Goal: Task Accomplishment & Management: Use online tool/utility

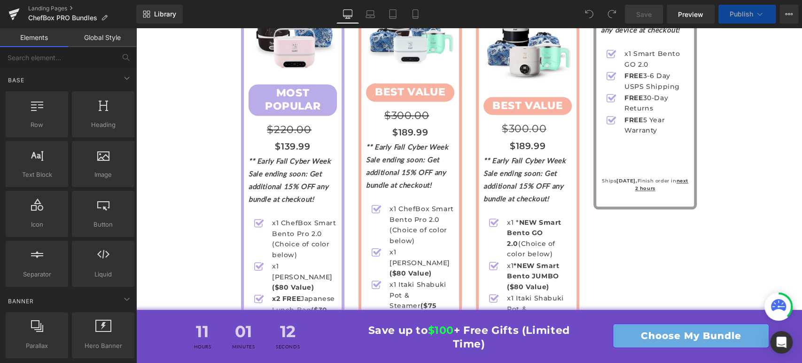
select select "White"
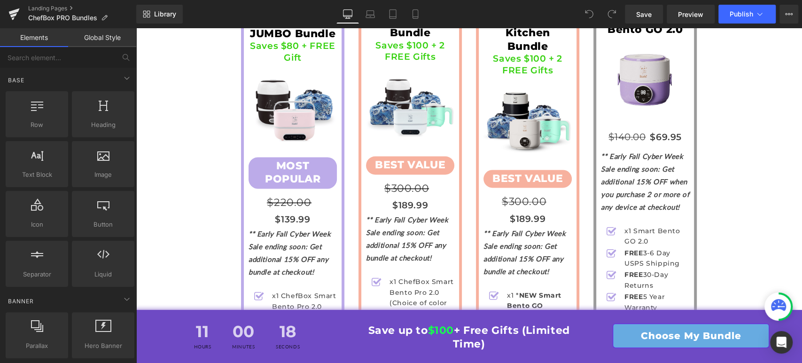
scroll to position [3251, 0]
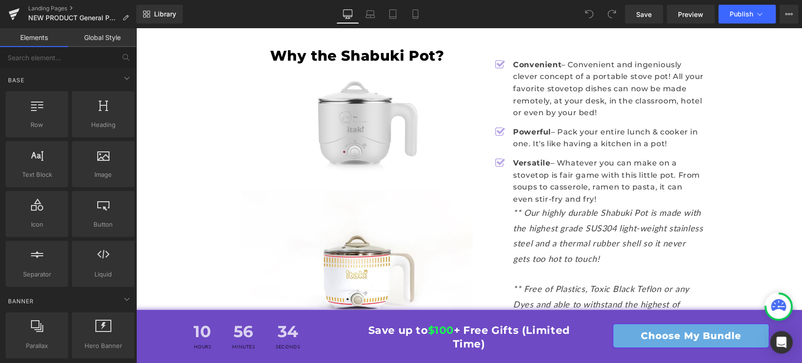
scroll to position [730, 0]
click at [739, 15] on span "Publish" at bounding box center [741, 14] width 23 height 8
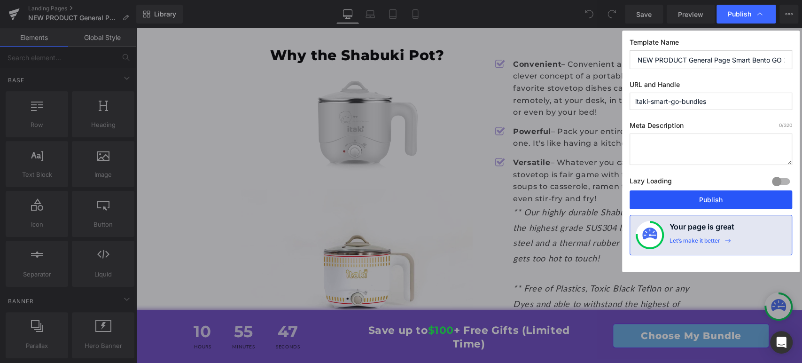
click at [712, 201] on button "Publish" at bounding box center [710, 199] width 163 height 19
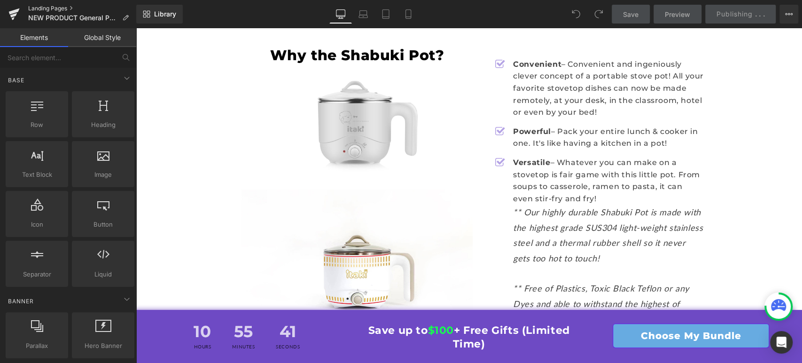
click at [56, 6] on link "Landing Pages" at bounding box center [82, 9] width 108 height 8
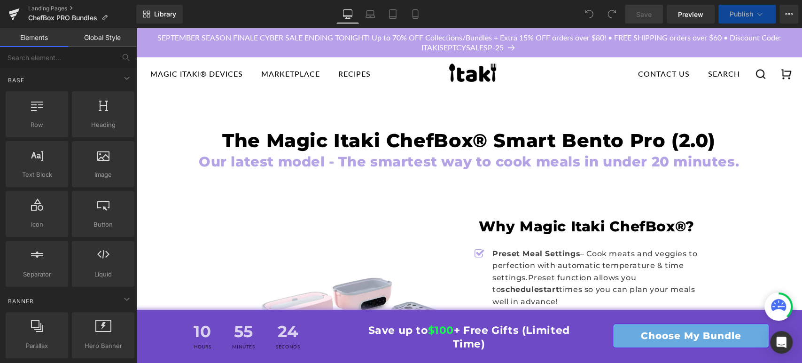
select select "White"
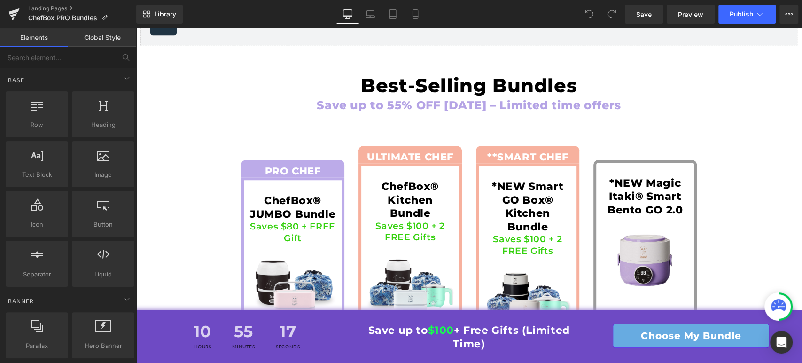
scroll to position [3281, 0]
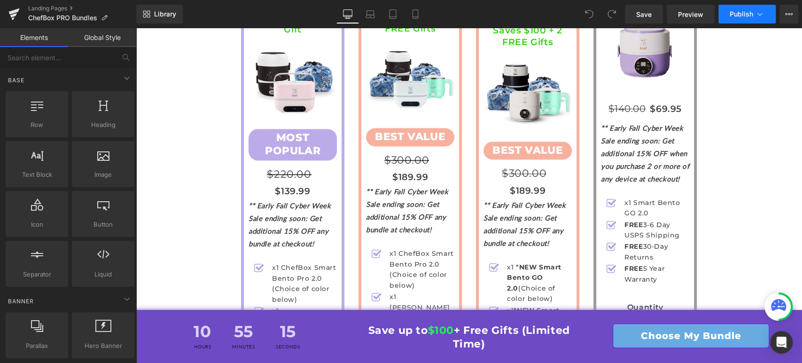
click at [770, 17] on button "Publish" at bounding box center [746, 14] width 57 height 19
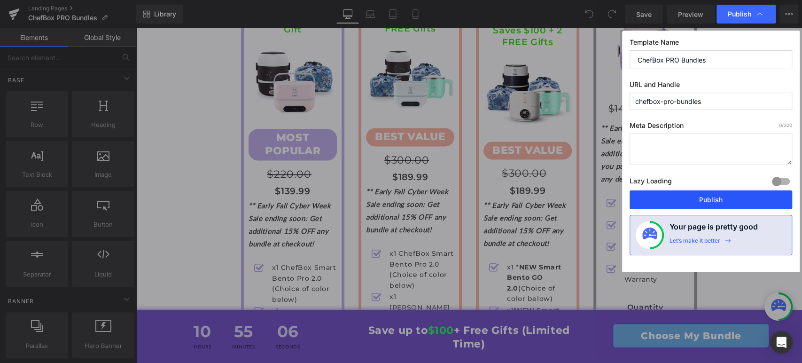
click at [704, 199] on button "Publish" at bounding box center [710, 199] width 163 height 19
